Goal: Information Seeking & Learning: Find specific fact

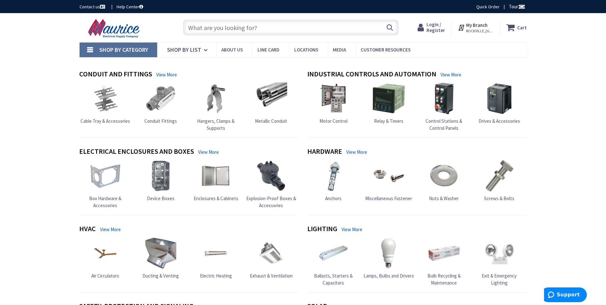
click at [211, 31] on input "text" at bounding box center [291, 27] width 216 height 16
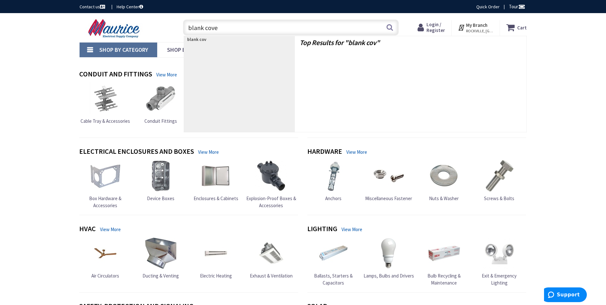
type input "blank cover"
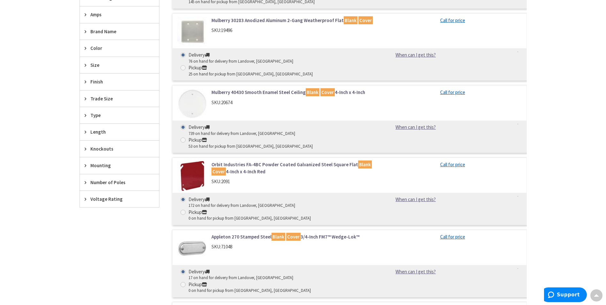
scroll to position [288, 0]
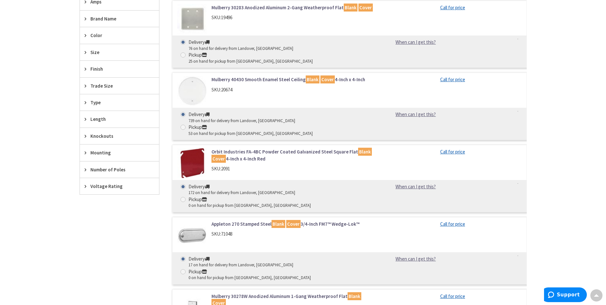
click at [246, 148] on link "Orbit Industries FA-4BC Powder Coated Galvanized Steel Square Flat Blank Cover …" at bounding box center [293, 155] width 163 height 14
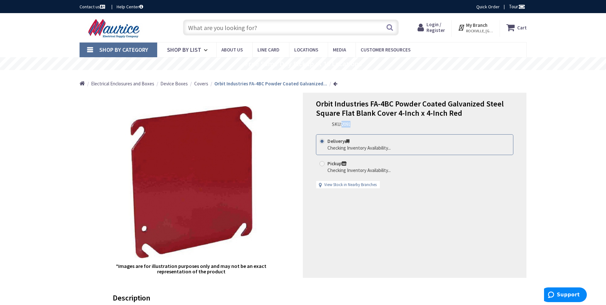
drag, startPoint x: 343, startPoint y: 123, endPoint x: 352, endPoint y: 125, distance: 9.6
click at [351, 125] on span "2091" at bounding box center [346, 124] width 9 height 6
drag, startPoint x: 352, startPoint y: 125, endPoint x: 346, endPoint y: 122, distance: 7.0
drag, startPoint x: 346, startPoint y: 122, endPoint x: 343, endPoint y: 107, distance: 15.2
click at [343, 107] on span "Orbit Industries FA-4BC Powder Coated Galvanized Steel Square Flat Blank Cover …" at bounding box center [410, 108] width 188 height 19
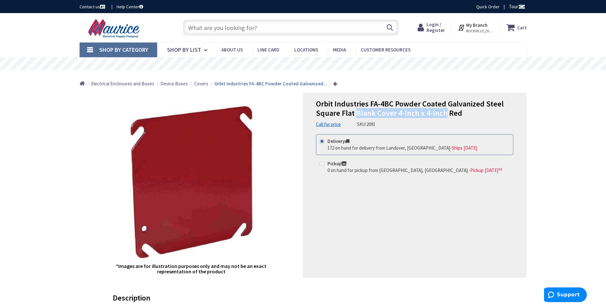
drag, startPoint x: 355, startPoint y: 112, endPoint x: 443, endPoint y: 112, distance: 88.5
click at [443, 112] on span "Orbit Industries FA-4BC Powder Coated Galvanized Steel Square Flat Blank Cover …" at bounding box center [410, 108] width 188 height 19
copy span "Blank Cover 4-Inch x 4-Inch"
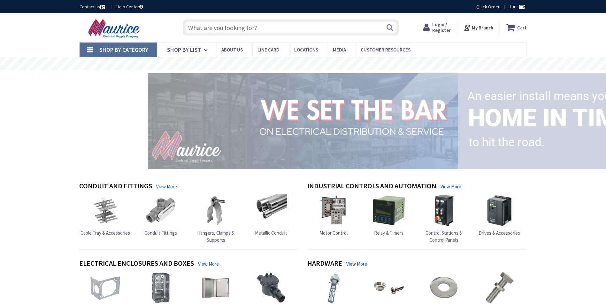
click at [235, 31] on input "text" at bounding box center [291, 27] width 216 height 16
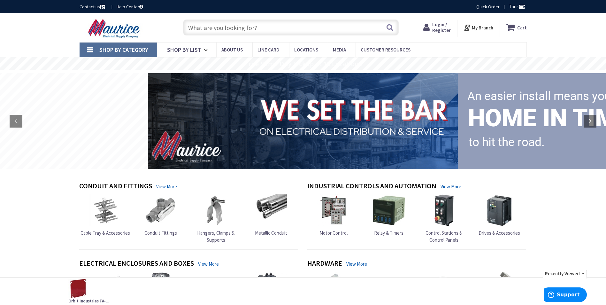
paste input "1900 1/2 2g Plaster Ring"
type input "1900 1/2 2g Plaster Ring"
click at [390, 28] on button "Search" at bounding box center [390, 27] width 8 height 14
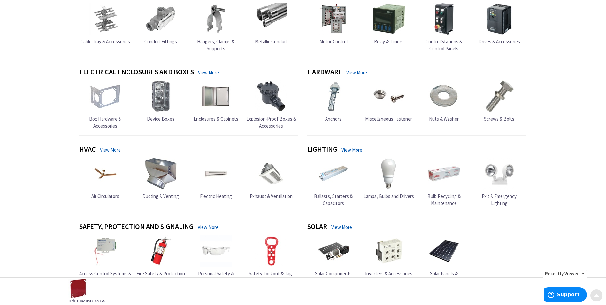
scroll to position [192, 0]
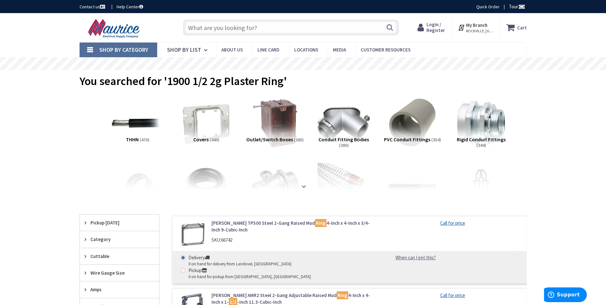
click at [231, 32] on input "text" at bounding box center [291, 27] width 216 height 16
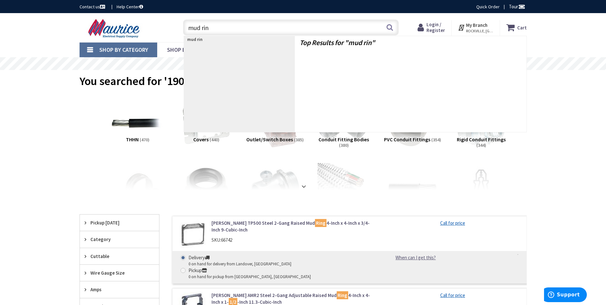
type input "mud ring"
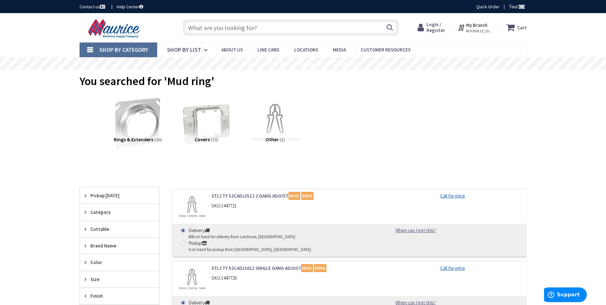
click at [245, 26] on input "text" at bounding box center [291, 27] width 216 height 16
paste input "BOX MOUNTING BRACKET FOR STANDARD"
type input "BOX MOUNTING BRACKET FOR STANDARD"
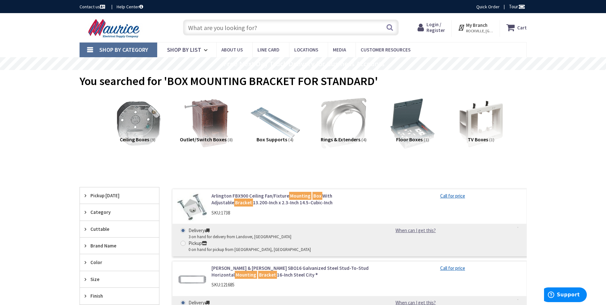
click at [238, 26] on input "text" at bounding box center [291, 27] width 216 height 16
paste input "BOX MOUNTING BRACKET FOR STANDARD"
type input "BOX MOUNTING BRACKET FOR STANDARD"
click at [238, 27] on input "text" at bounding box center [291, 27] width 216 height 16
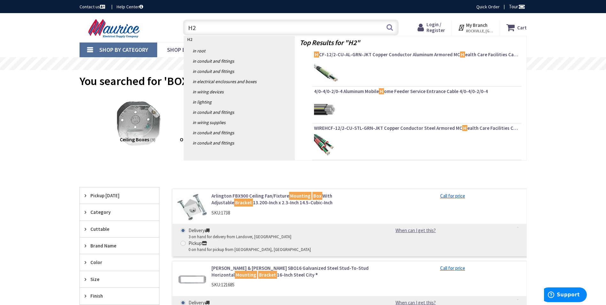
type input "H23"
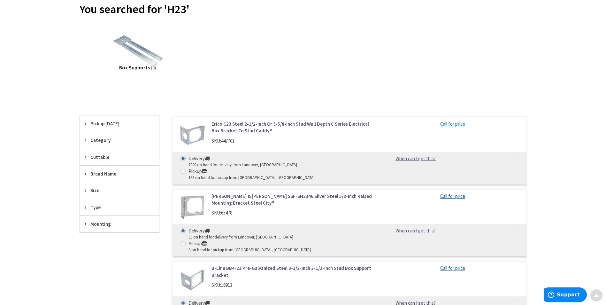
scroll to position [96, 0]
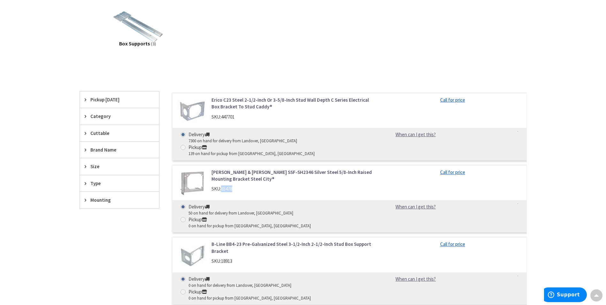
drag, startPoint x: 222, startPoint y: 176, endPoint x: 239, endPoint y: 174, distance: 16.8
click at [239, 185] on div "SKU: 65478" at bounding box center [293, 188] width 163 height 7
copy span "65478"
click at [271, 169] on link "[PERSON_NAME] & [PERSON_NAME] SSF-SH2346 Silver Steel 5/8-Inch Raised Mounting …" at bounding box center [293, 176] width 163 height 14
